Goal: Transaction & Acquisition: Purchase product/service

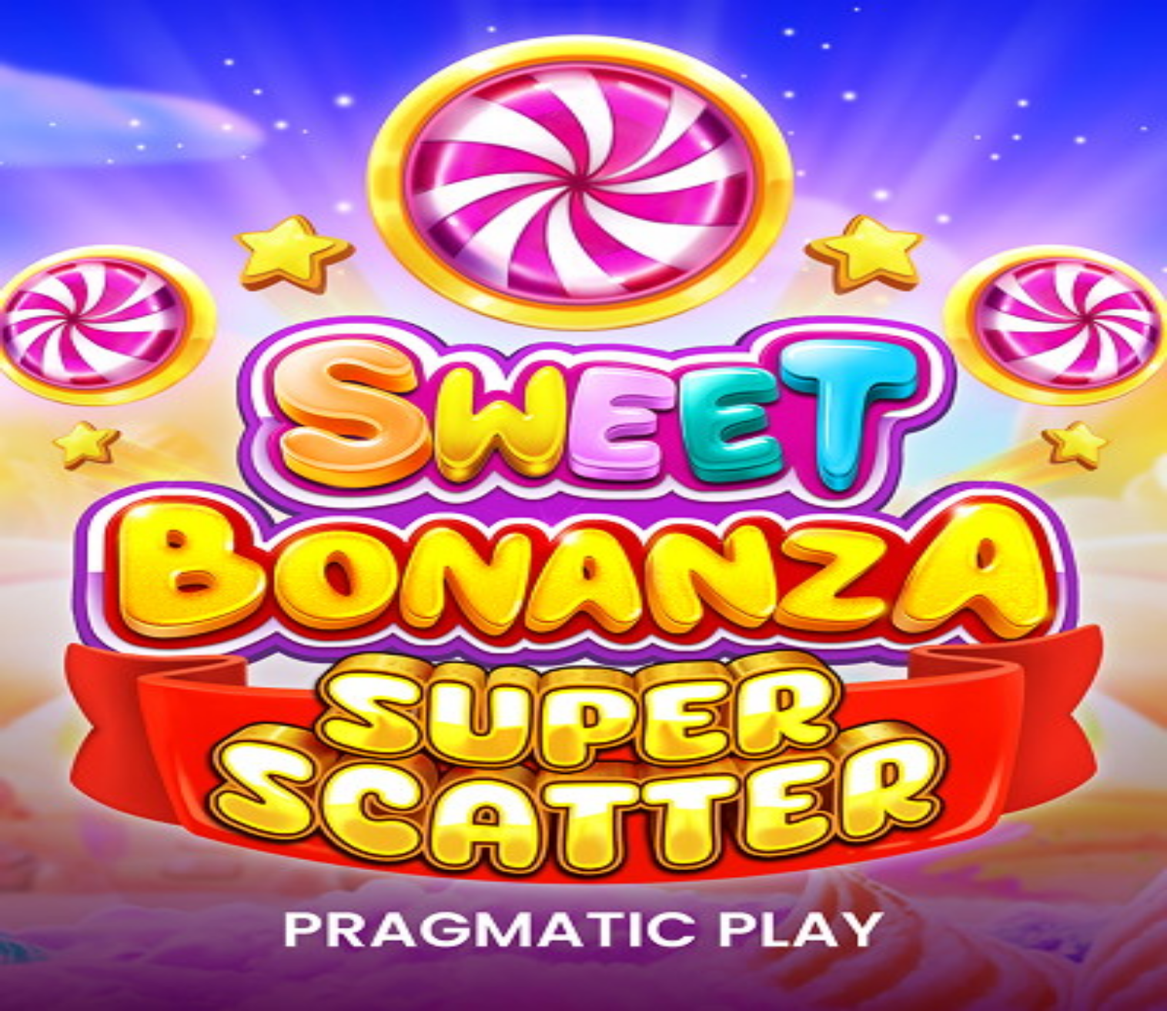
click at [90, 62] on span "Kirjaudu" at bounding box center [107, 56] width 38 height 12
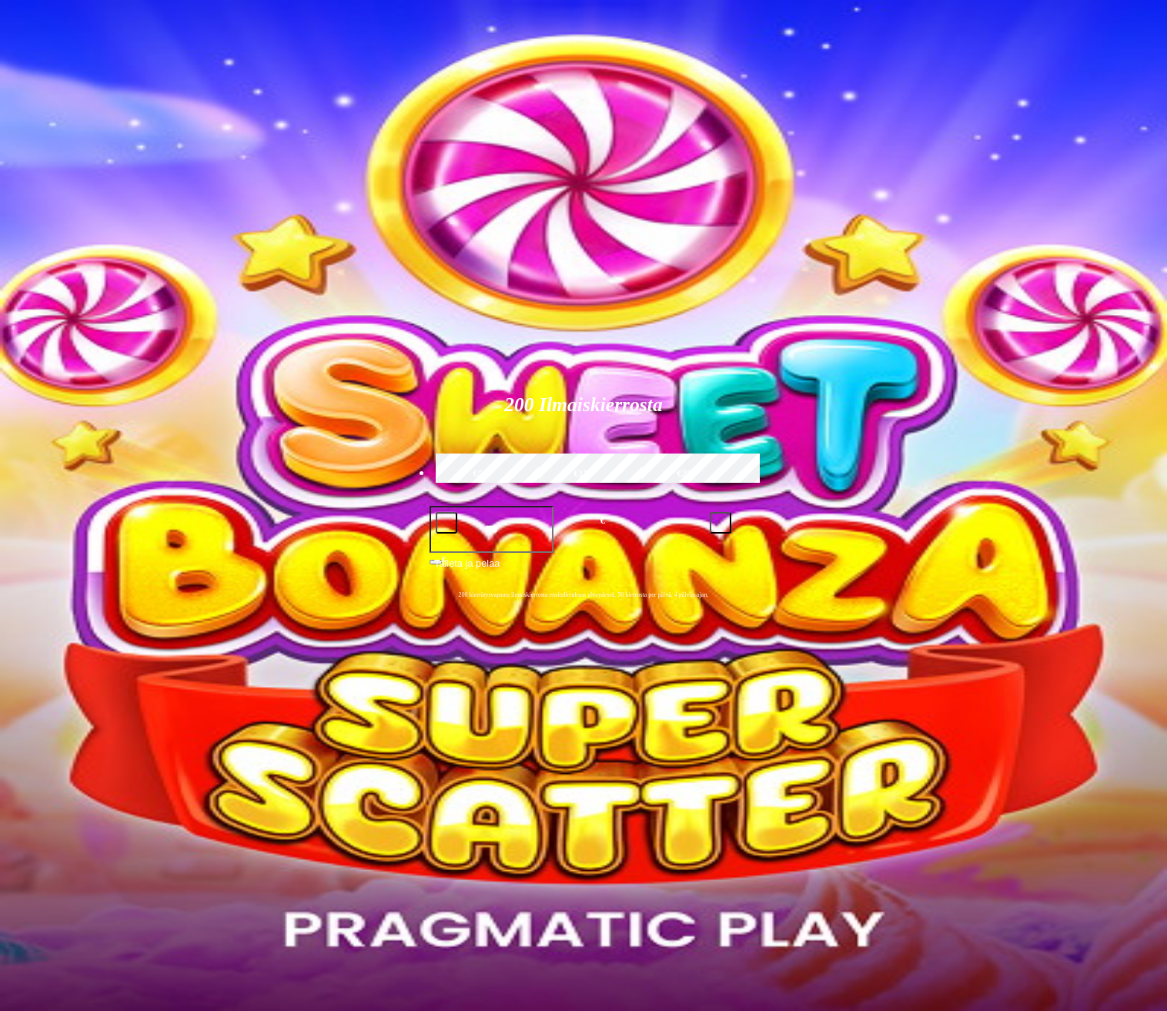
click at [79, 254] on span "Palkkiot" at bounding box center [61, 249] width 36 height 12
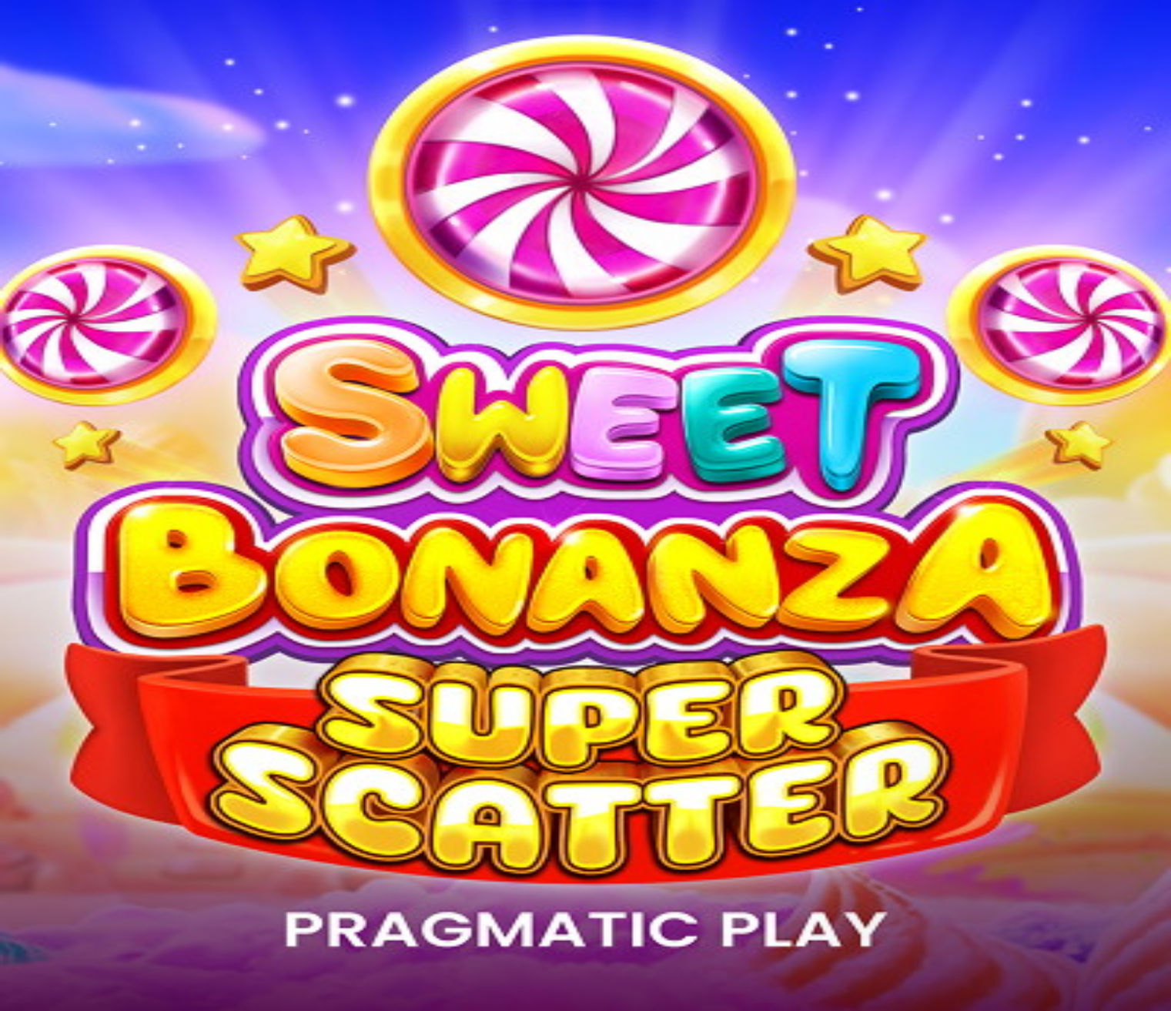
click at [74, 557] on button at bounding box center [68, 559] width 12 height 5
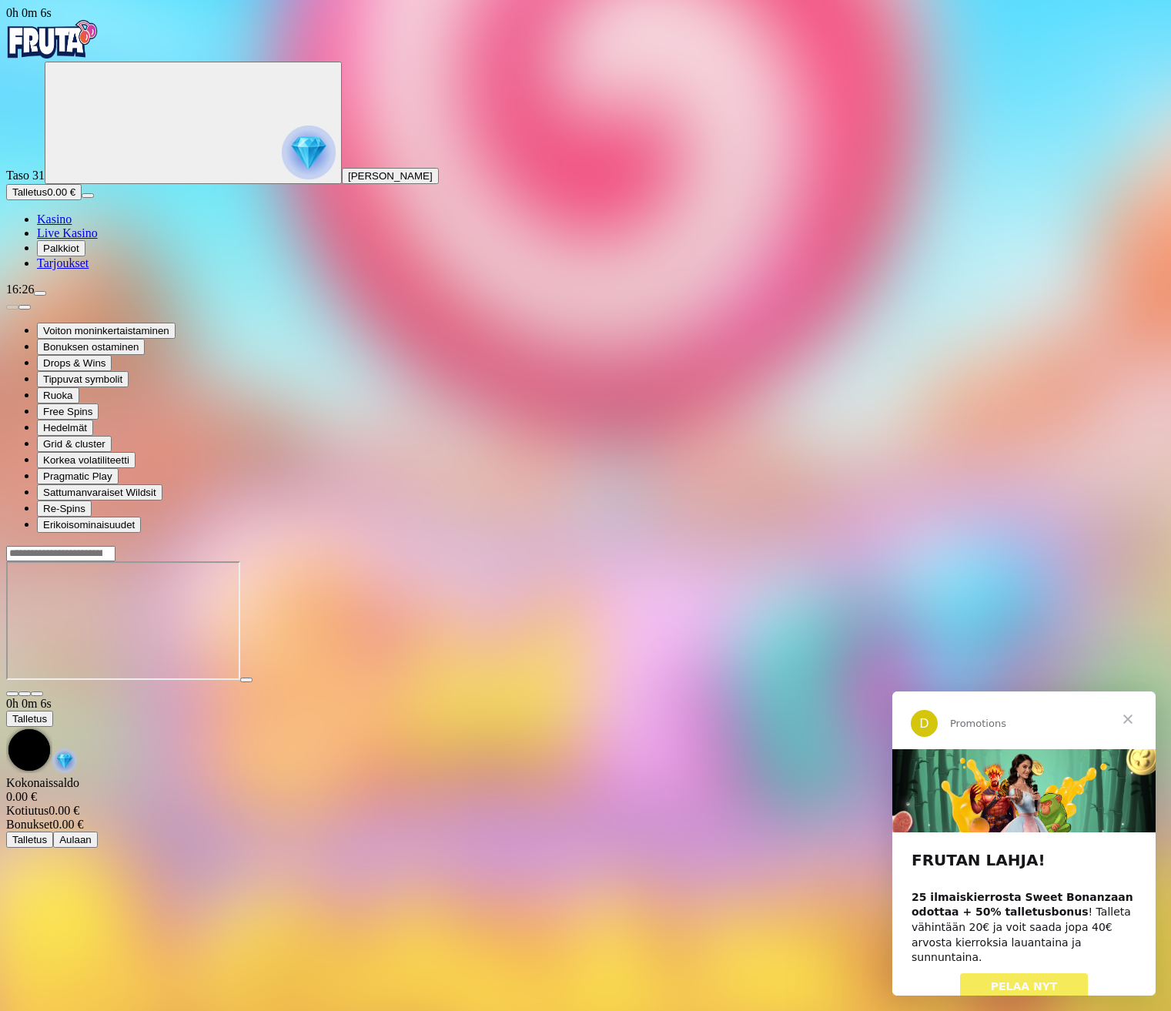
click at [1128, 722] on span "Sulje" at bounding box center [1127, 718] width 55 height 55
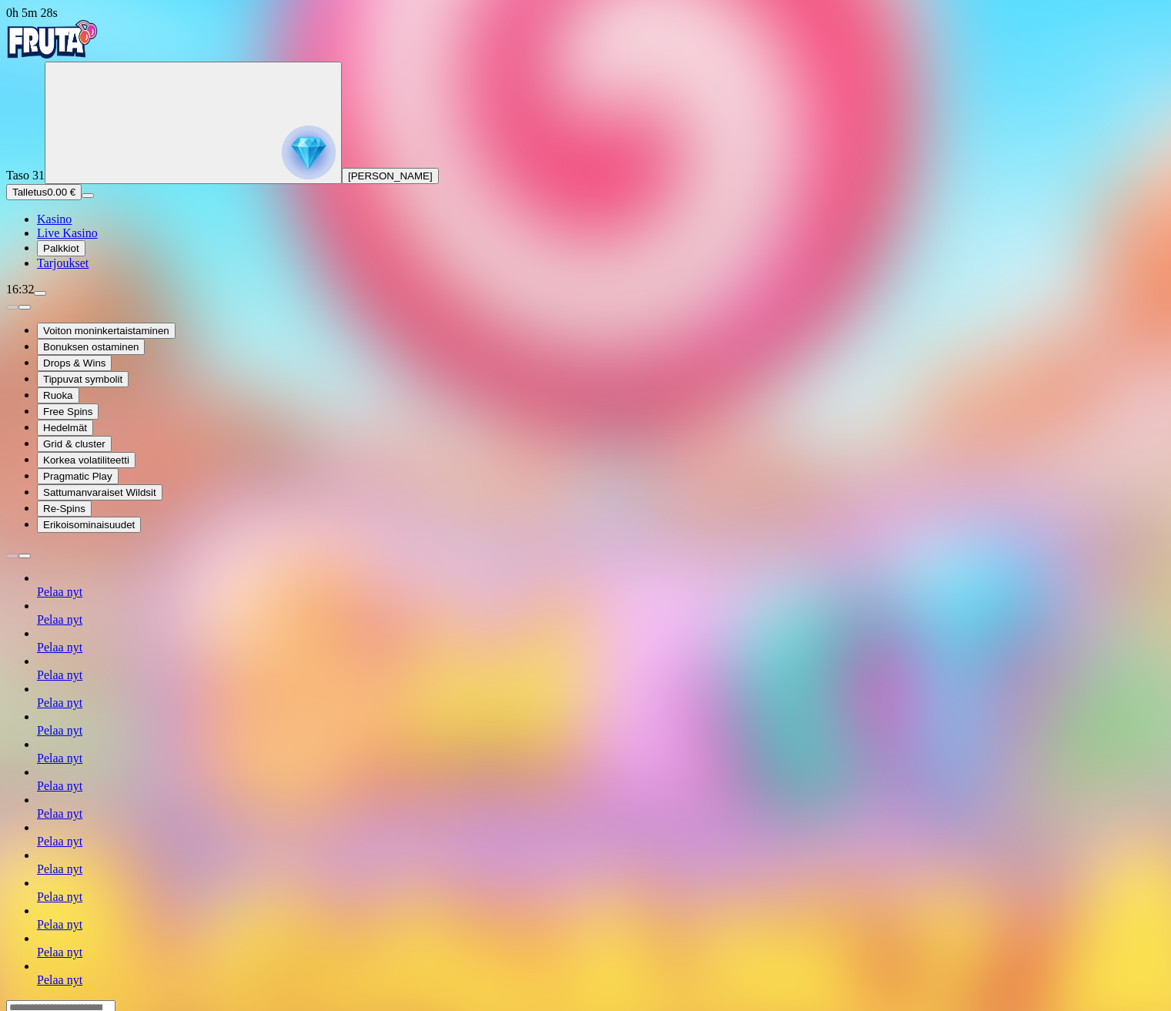
click at [72, 226] on span "Kasino" at bounding box center [54, 219] width 35 height 13
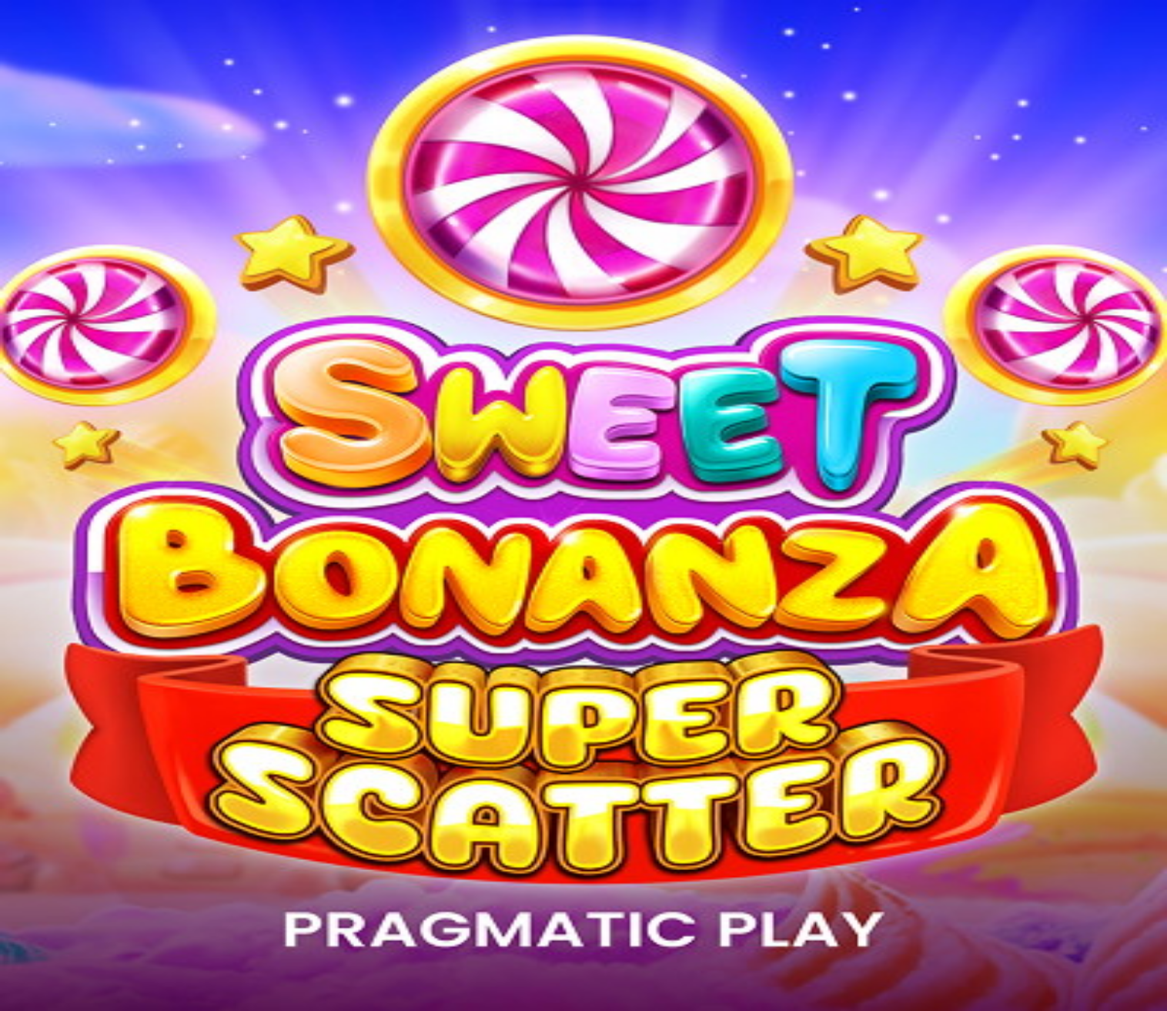
click at [40, 293] on span "menu icon" at bounding box center [40, 293] width 0 height 0
click at [86, 508] on span "Bonukset" at bounding box center [64, 514] width 43 height 12
click at [969, 521] on div at bounding box center [585, 521] width 1159 height 0
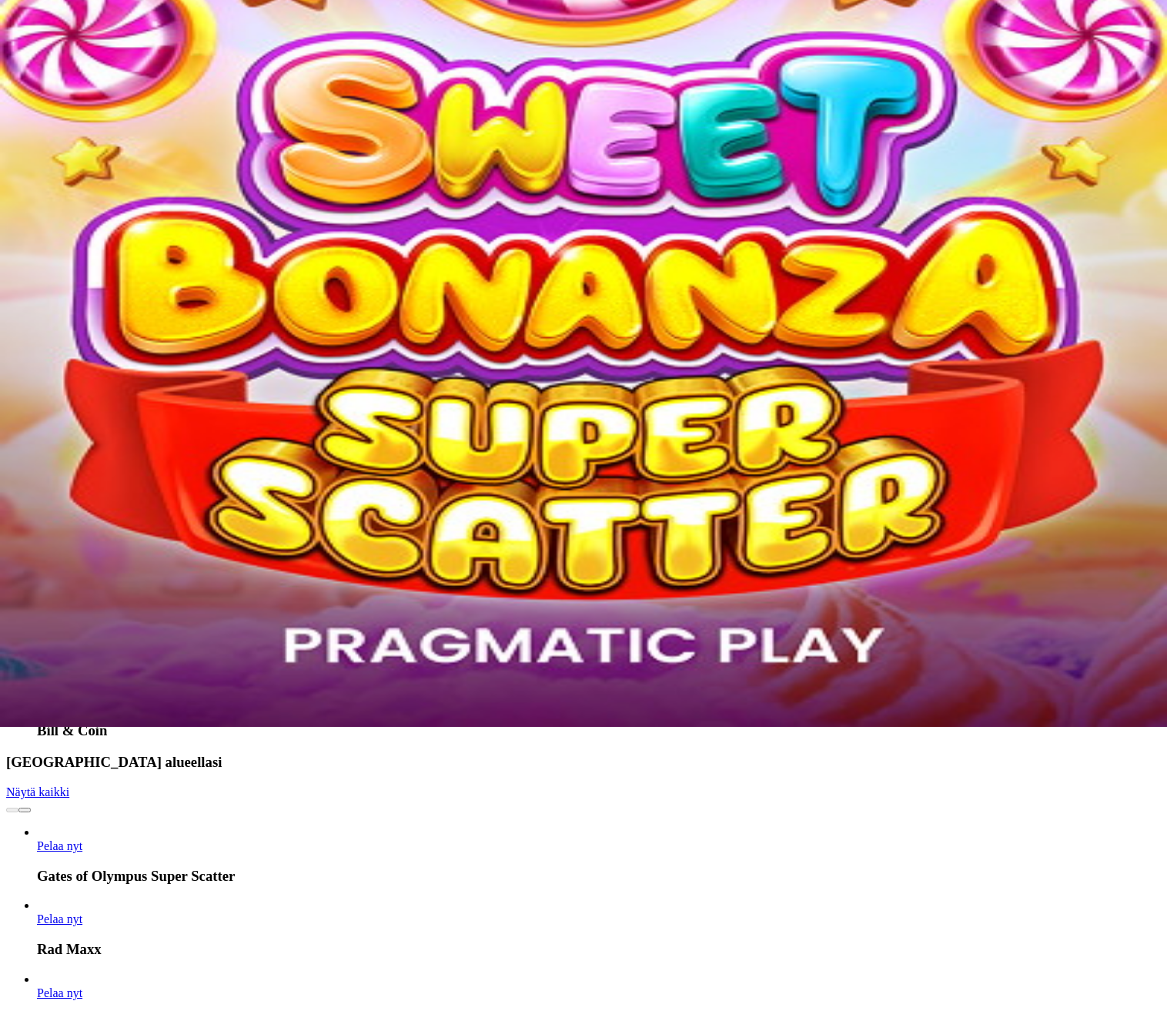
scroll to position [308, 0]
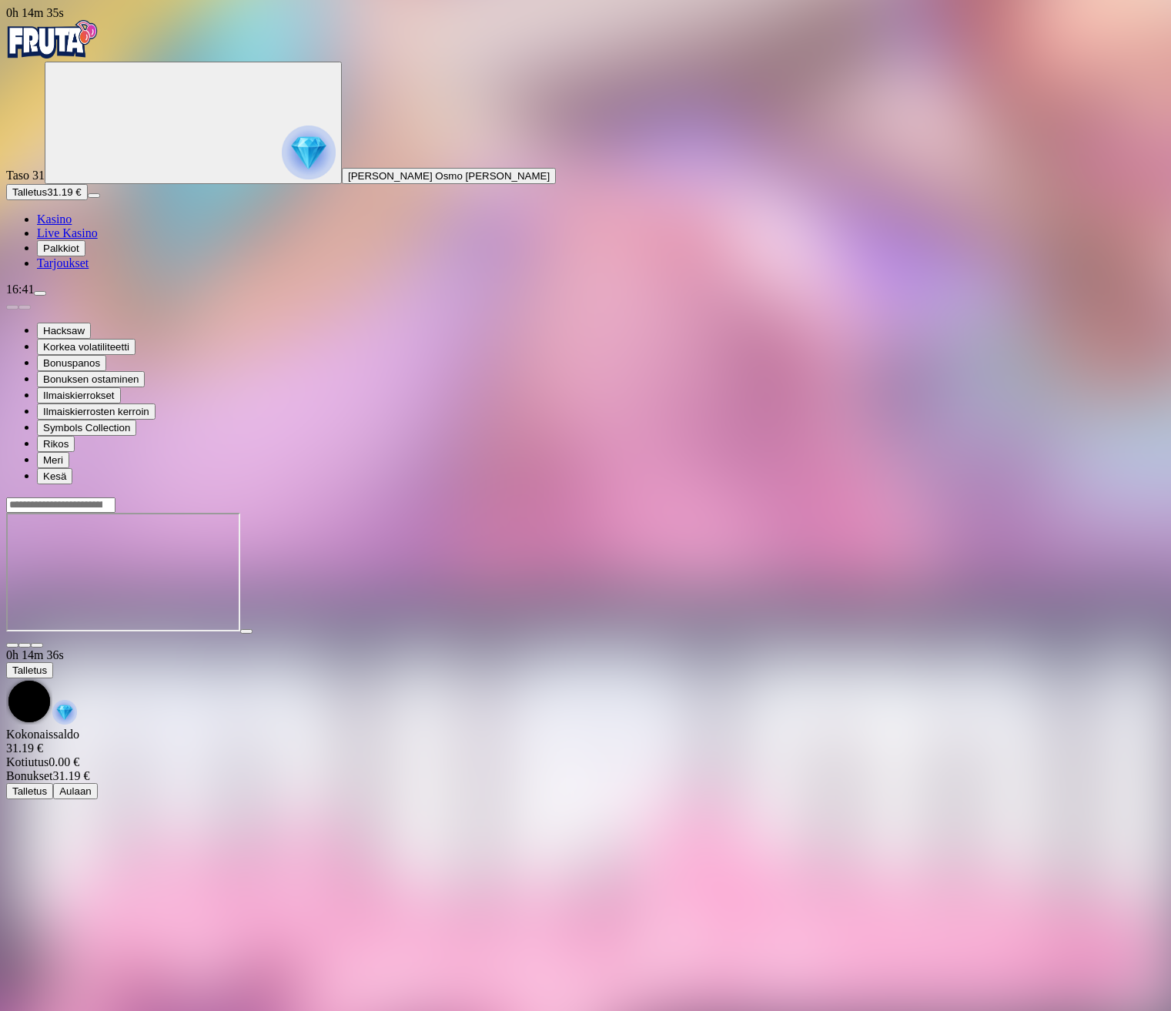
click at [72, 226] on span "Kasino" at bounding box center [54, 219] width 35 height 13
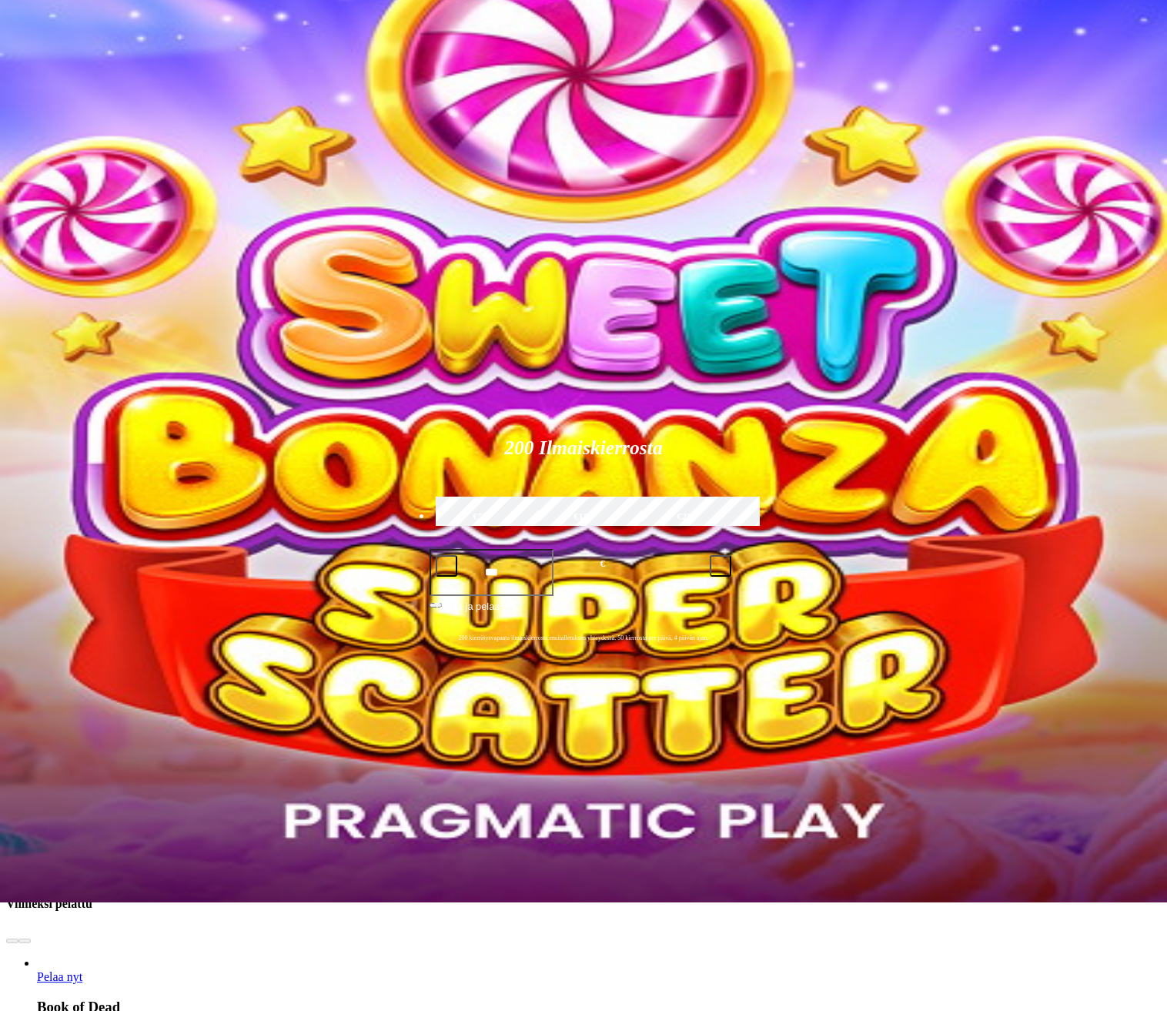
scroll to position [154, 0]
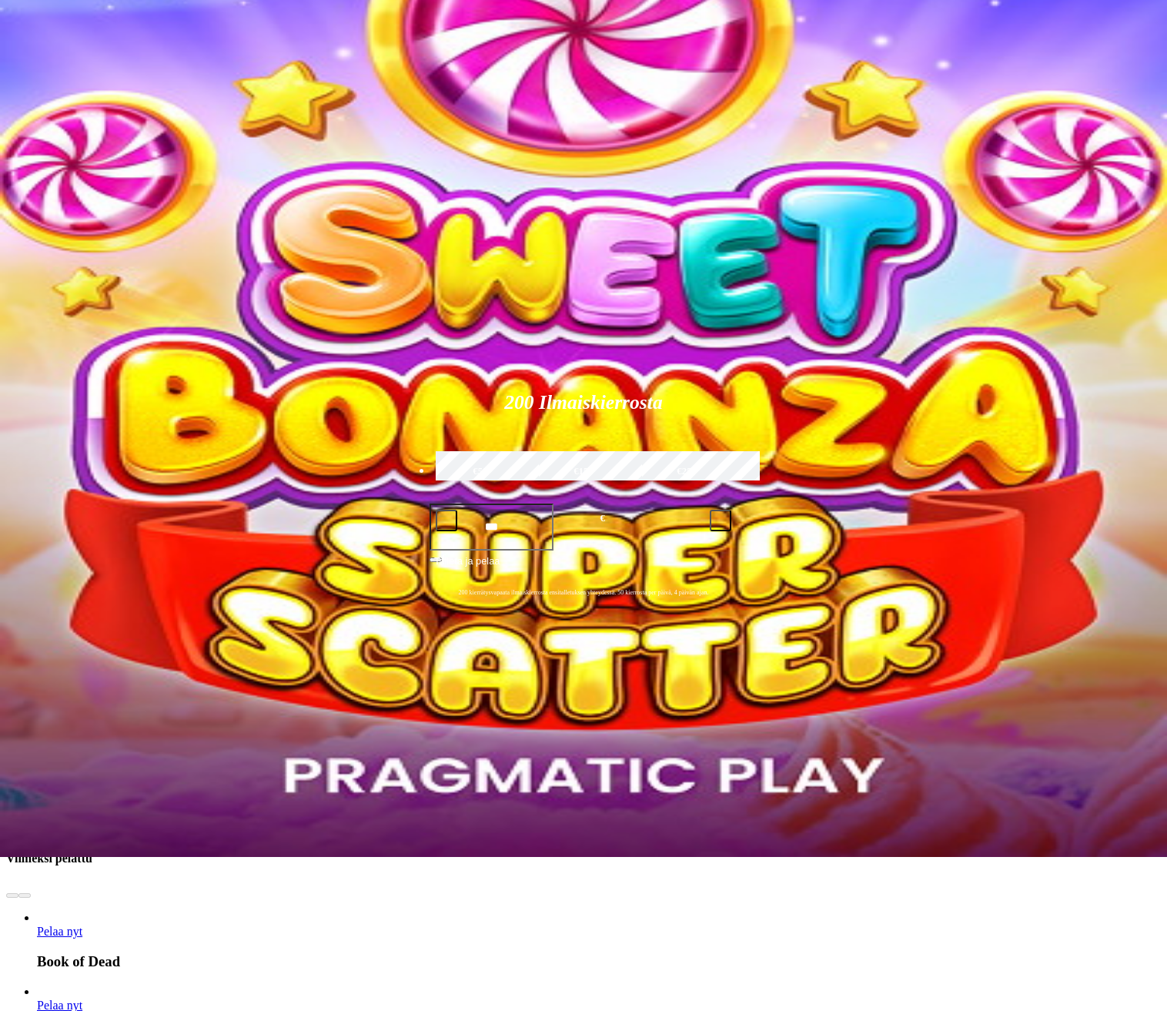
click at [866, 756] on input "Search" at bounding box center [811, 763] width 109 height 15
type input "*****"
click at [833, 852] on span "Pelaa nyt" at bounding box center [810, 858] width 45 height 13
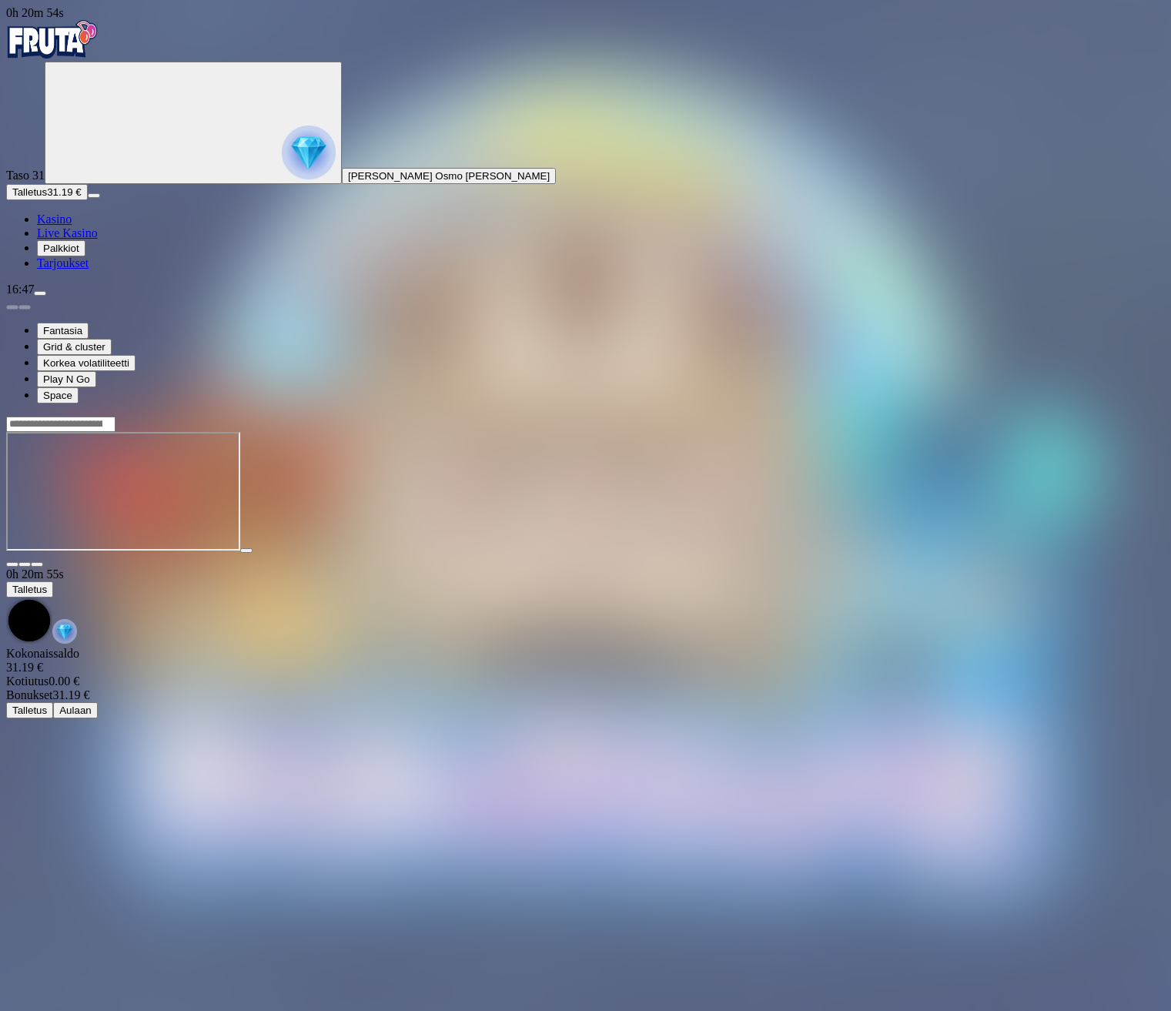
click at [72, 226] on span "Kasino" at bounding box center [54, 219] width 35 height 13
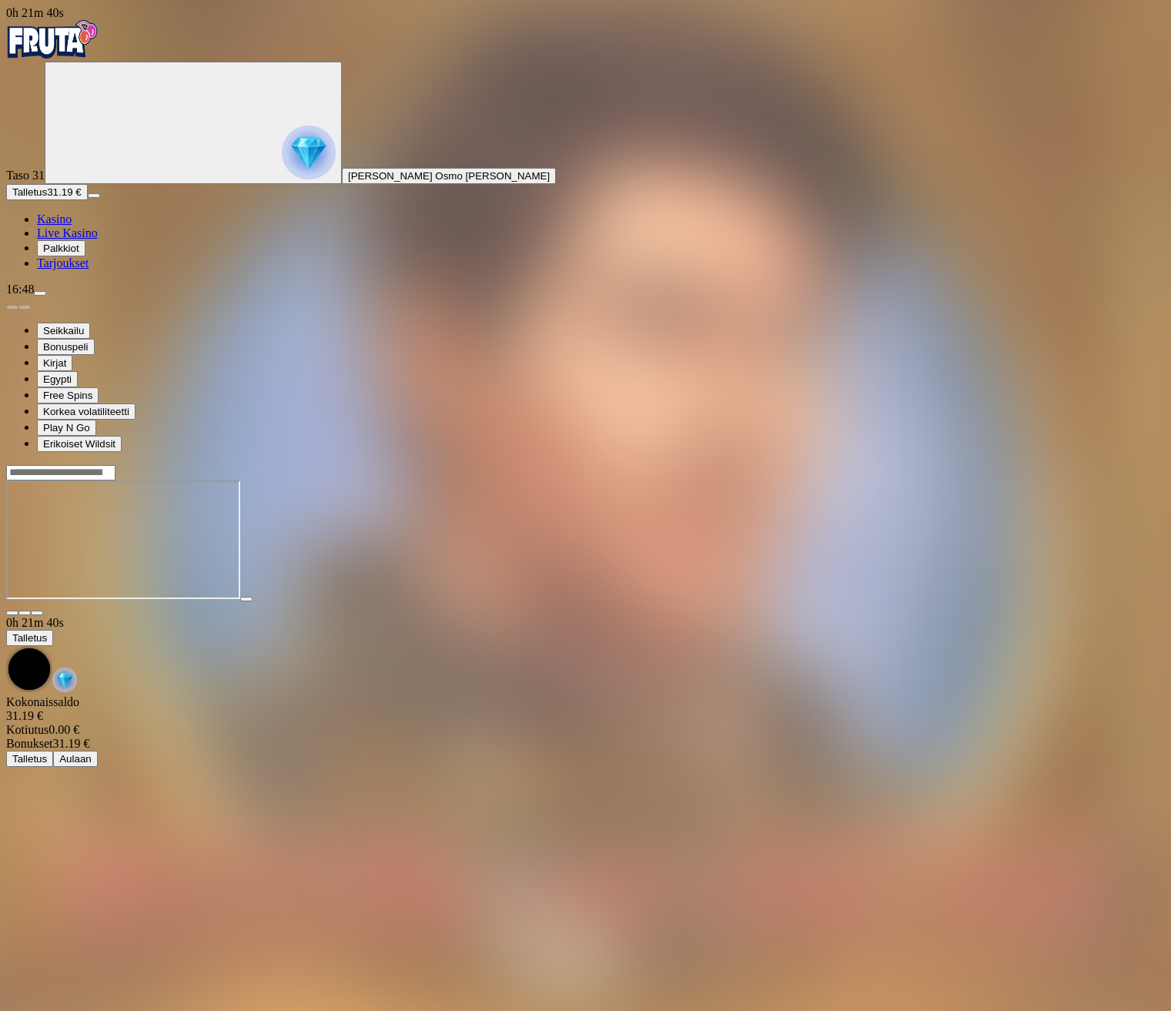
click at [95, 53] on img "Primary" at bounding box center [52, 39] width 92 height 39
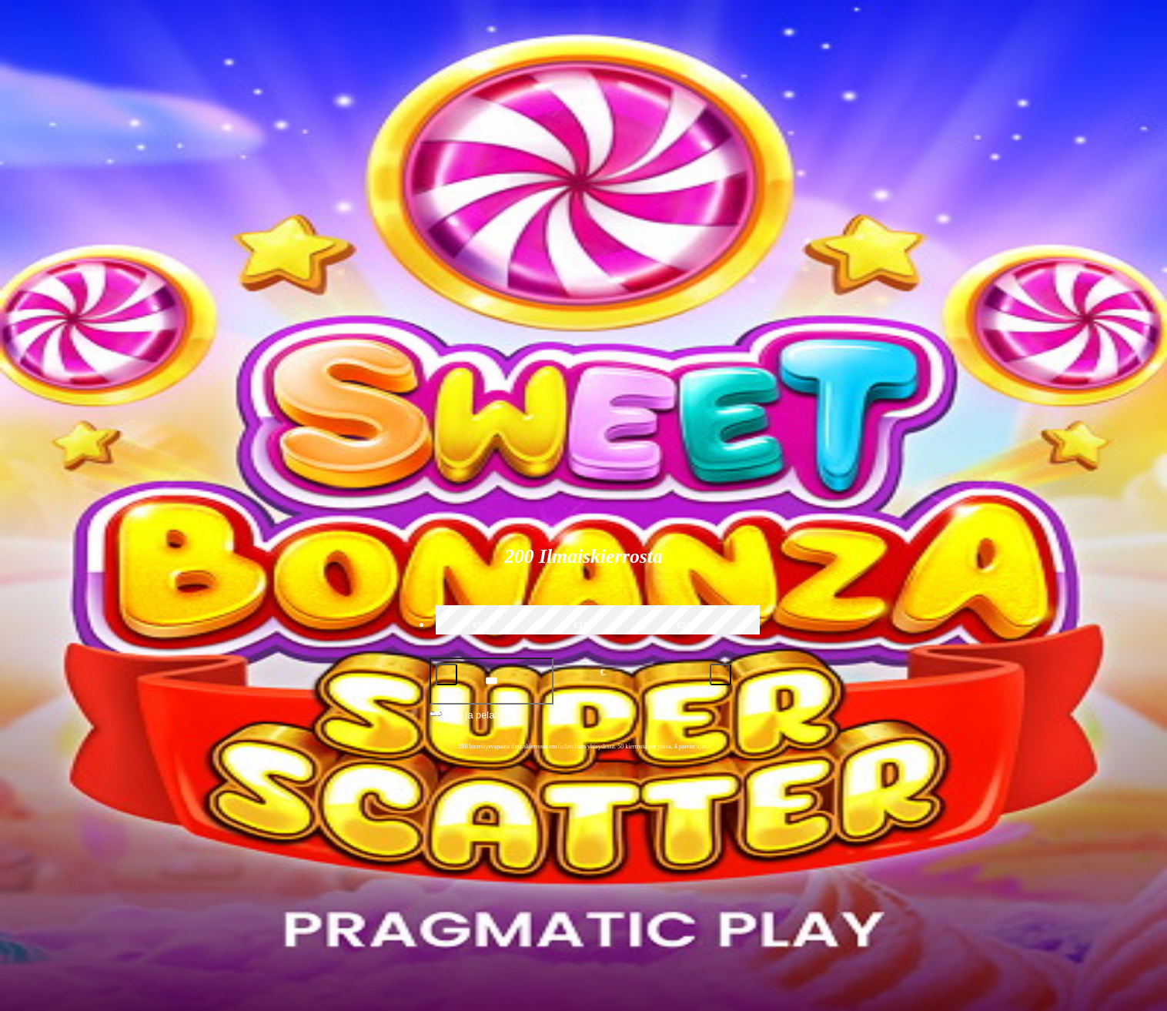
click at [40, 293] on span "menu icon" at bounding box center [40, 293] width 0 height 0
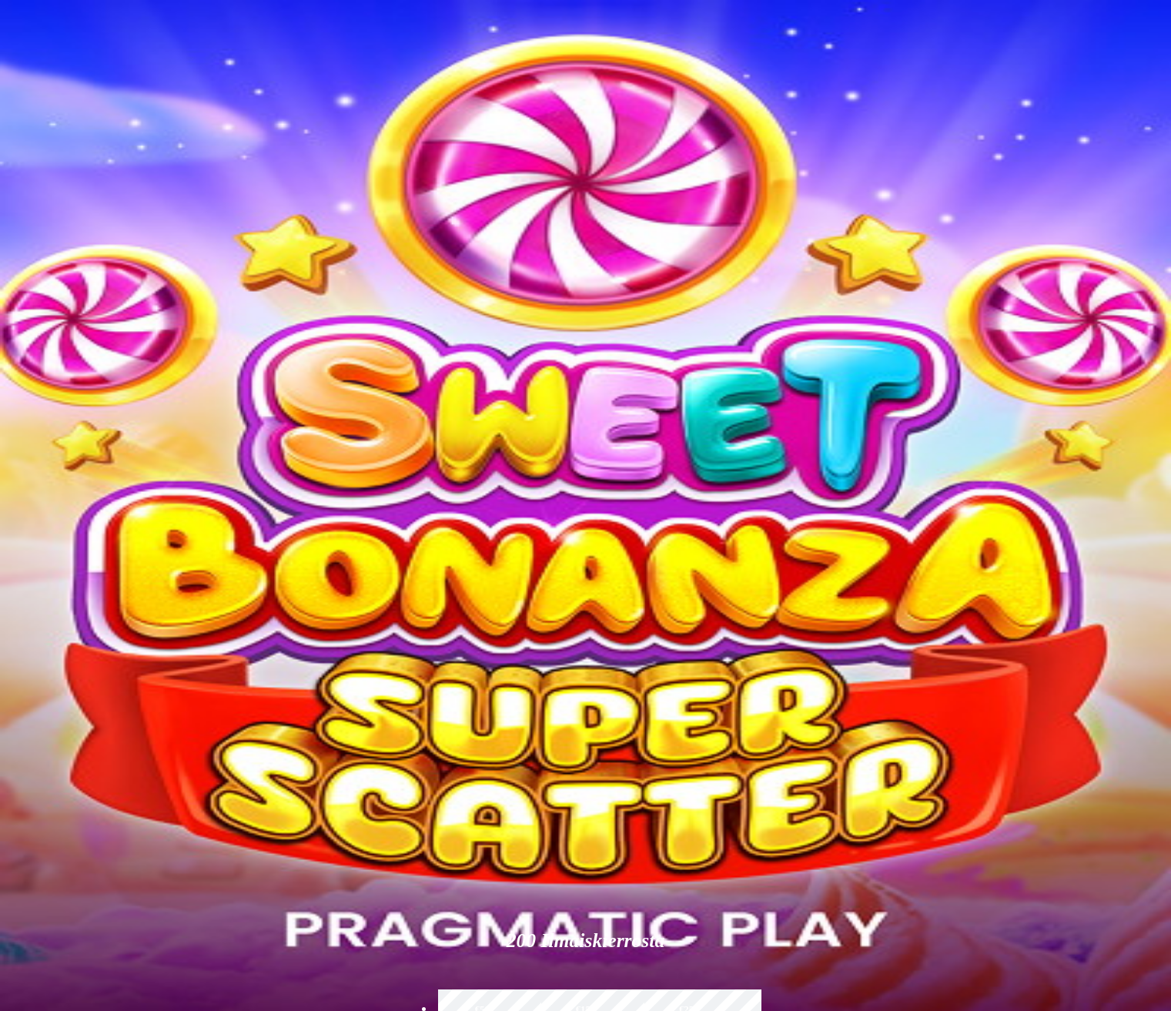
click at [115, 508] on span "7.40 €" at bounding box center [100, 514] width 28 height 12
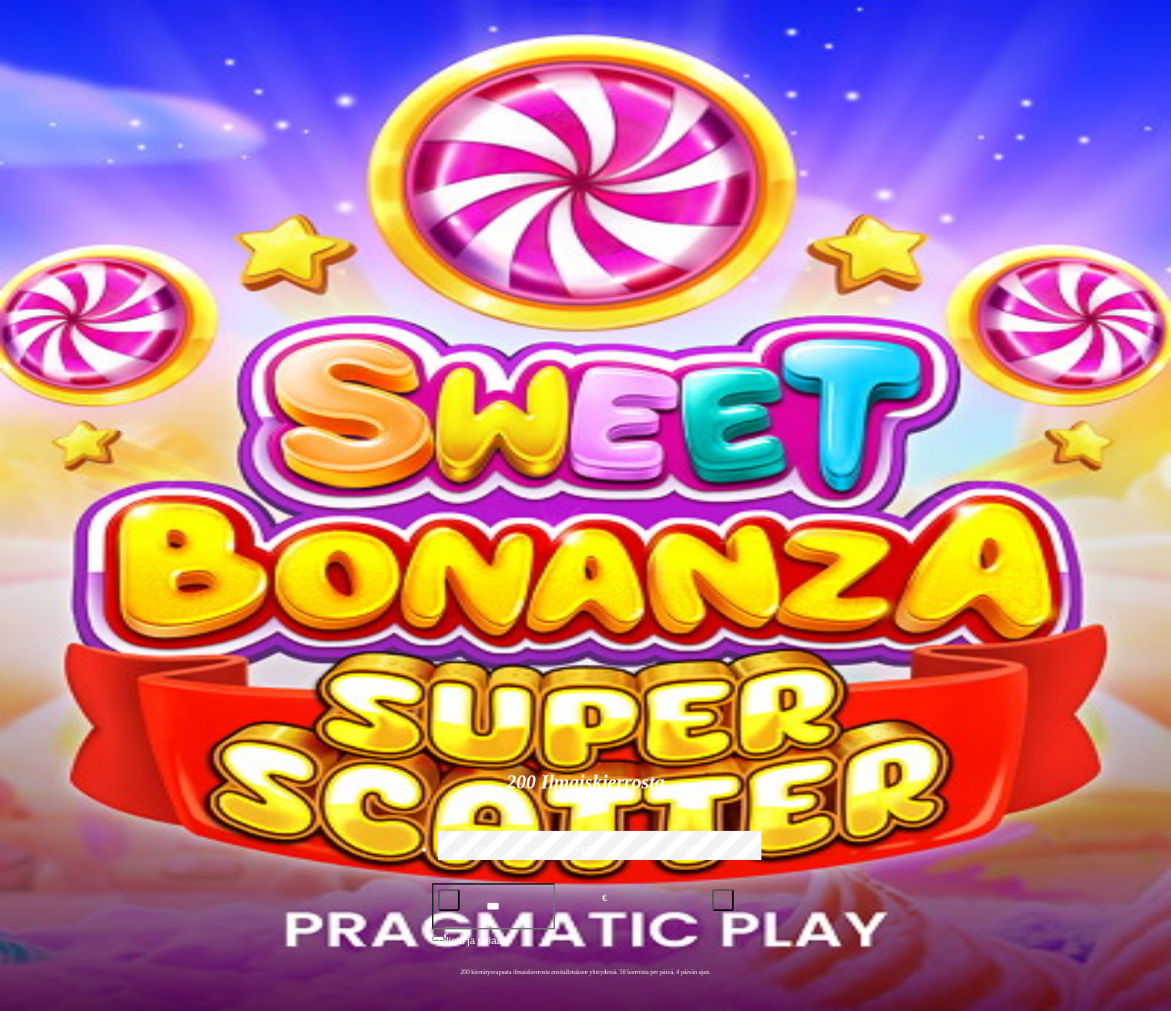
click at [611, 521] on div at bounding box center [585, 521] width 1159 height 0
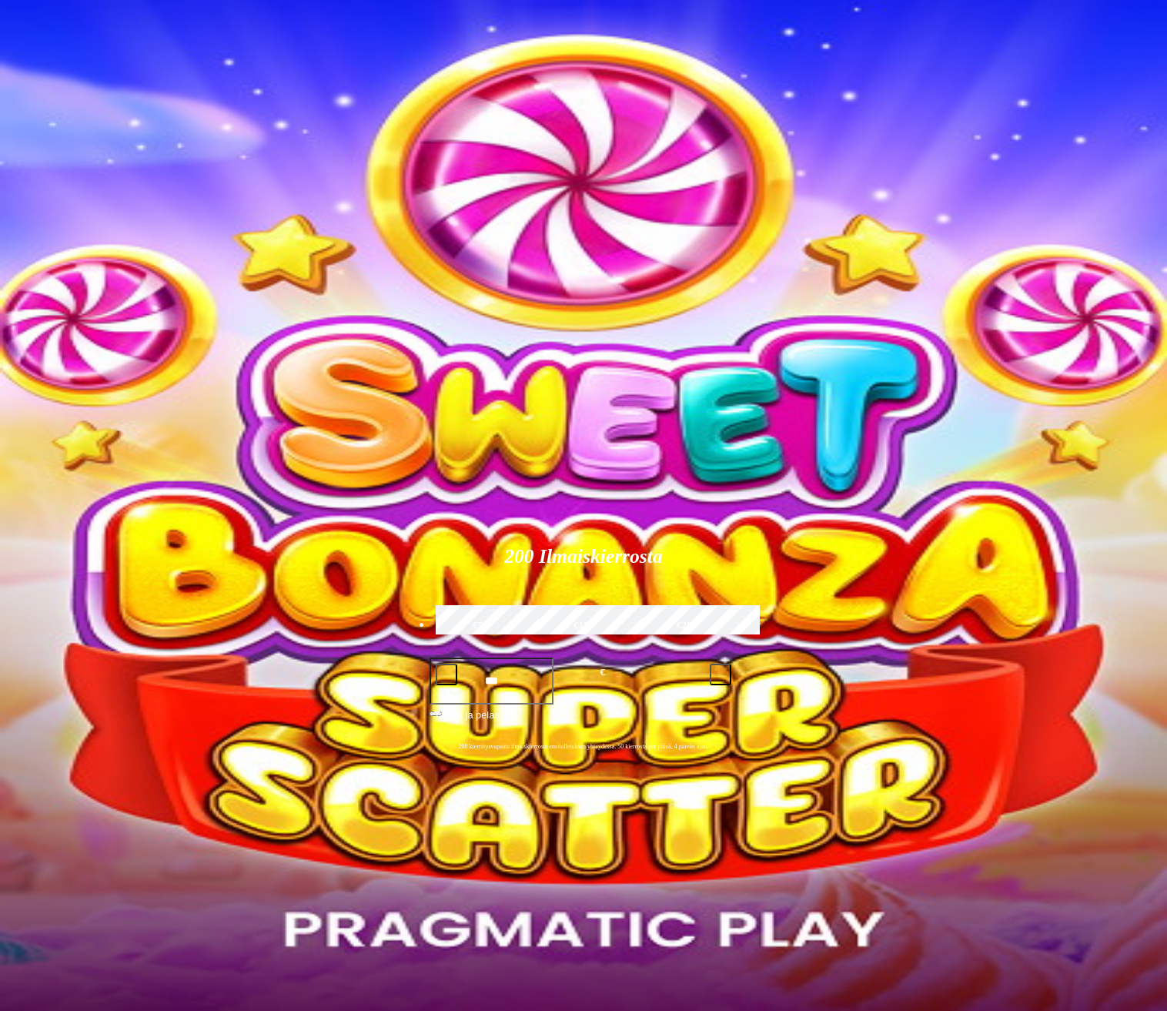
click at [866, 910] on input "Search" at bounding box center [811, 917] width 109 height 15
type input "****"
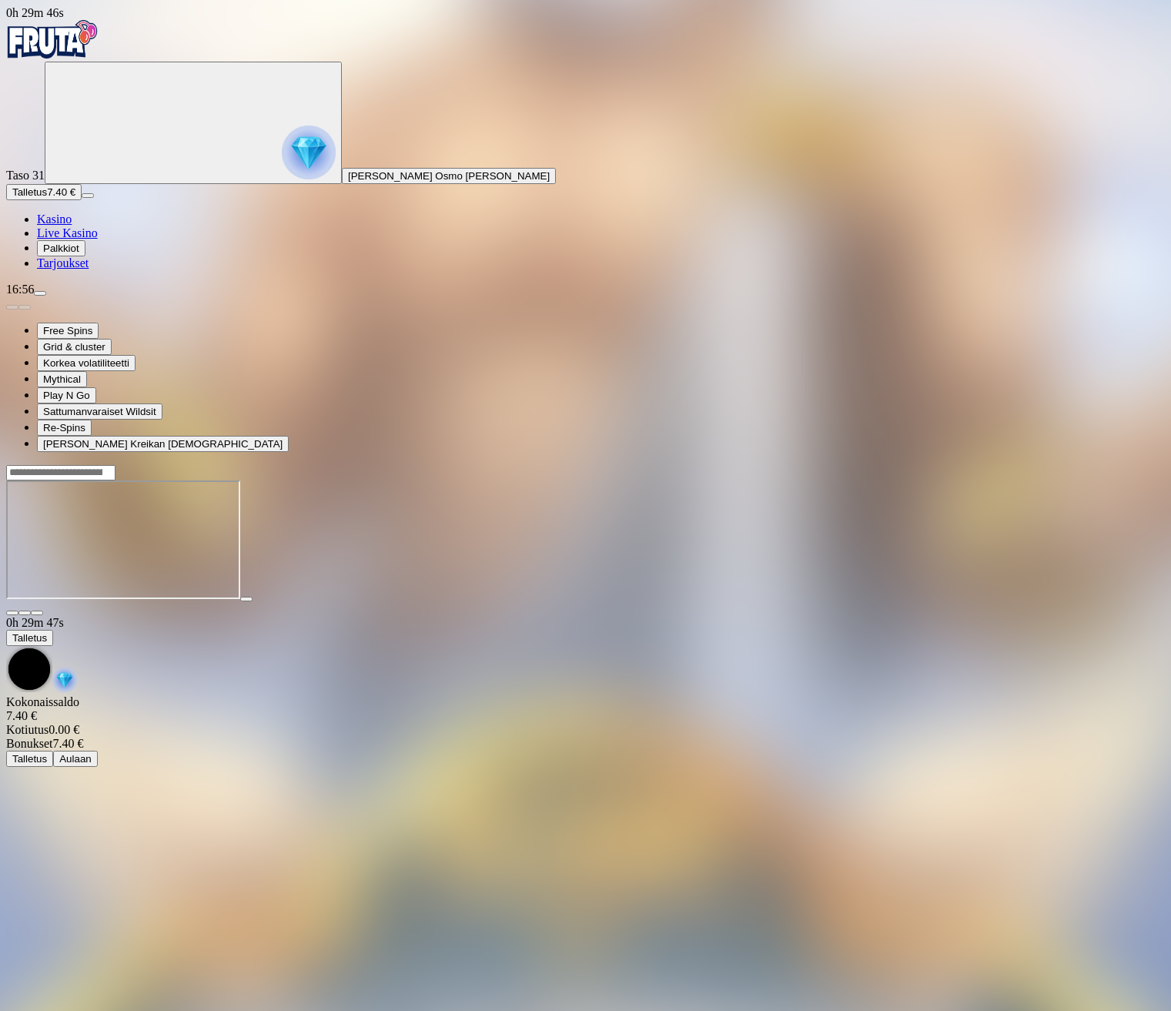
click at [72, 226] on span "Kasino" at bounding box center [54, 219] width 35 height 13
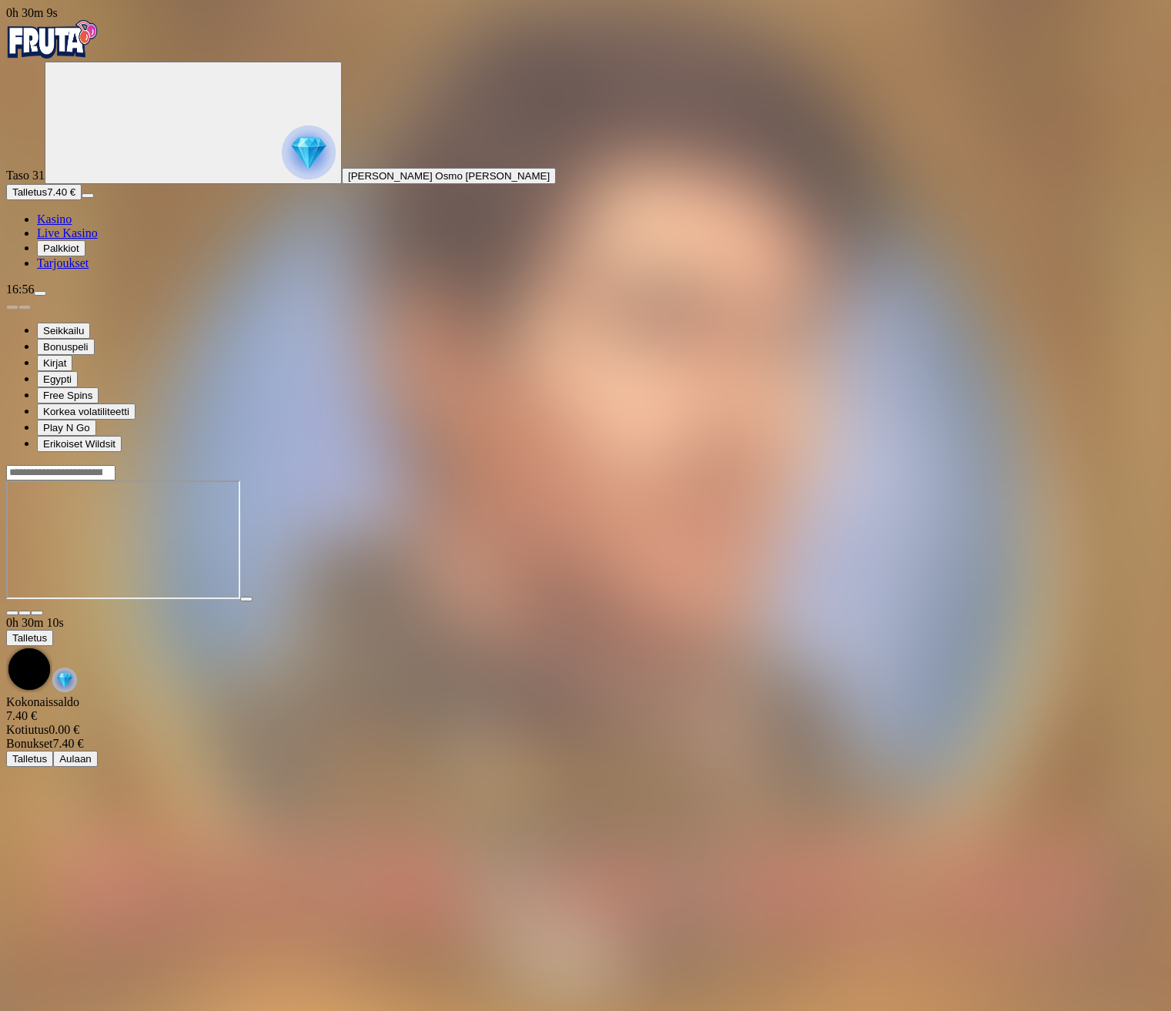
click at [40, 293] on span "menu icon" at bounding box center [40, 293] width 0 height 0
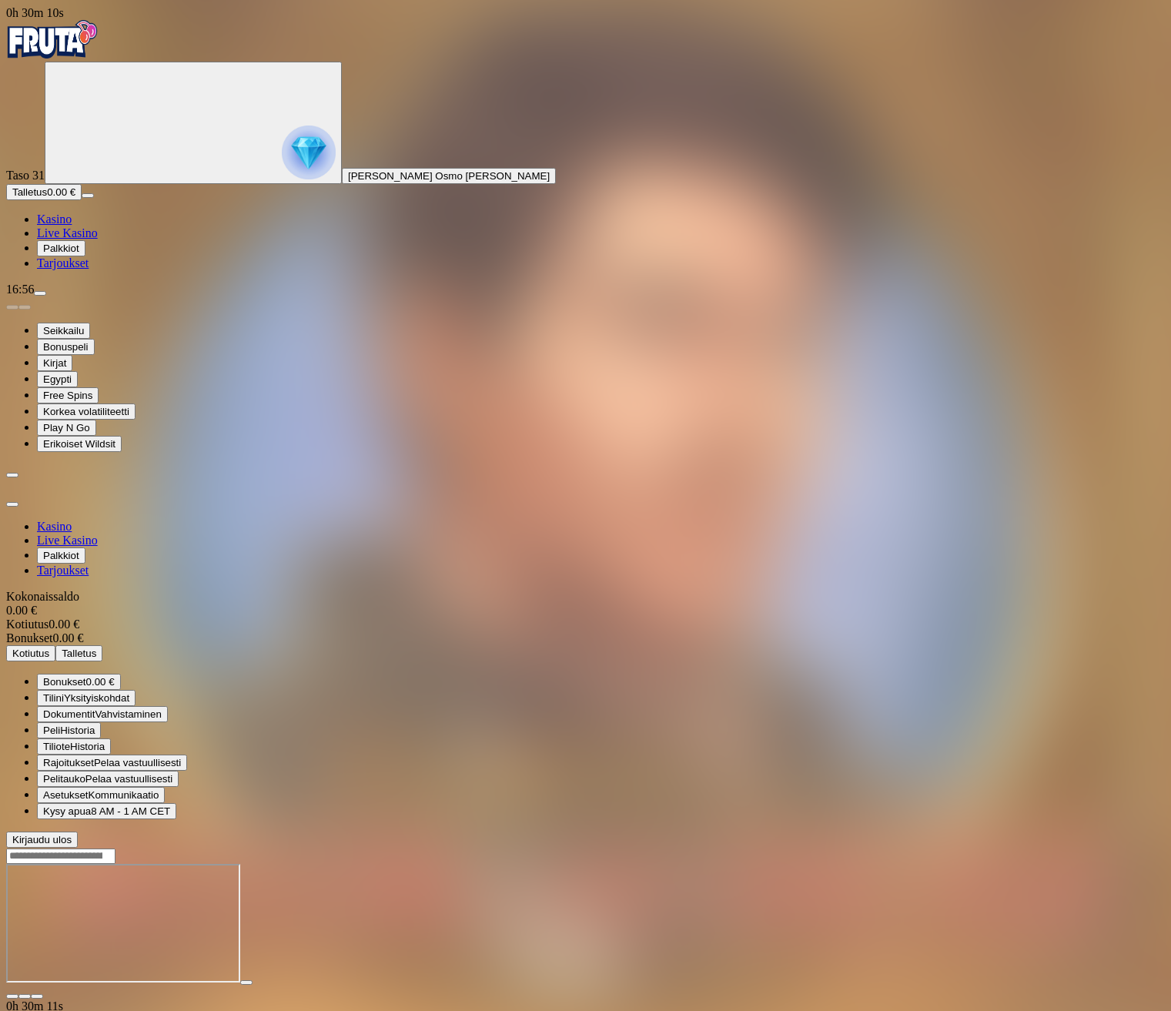
click at [86, 676] on span "Bonukset" at bounding box center [64, 682] width 43 height 12
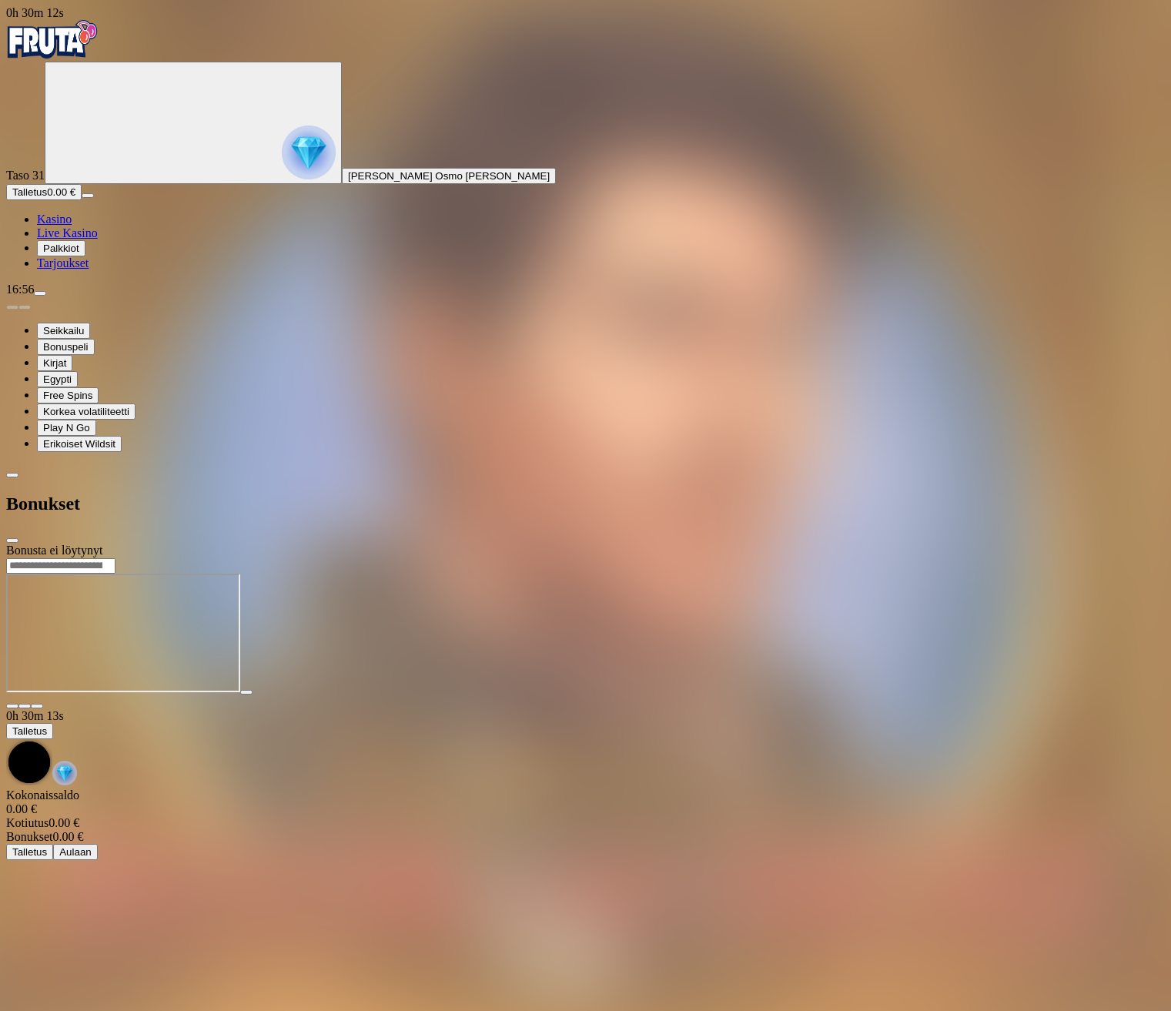
click at [89, 270] on span "Tarjoukset" at bounding box center [63, 262] width 52 height 13
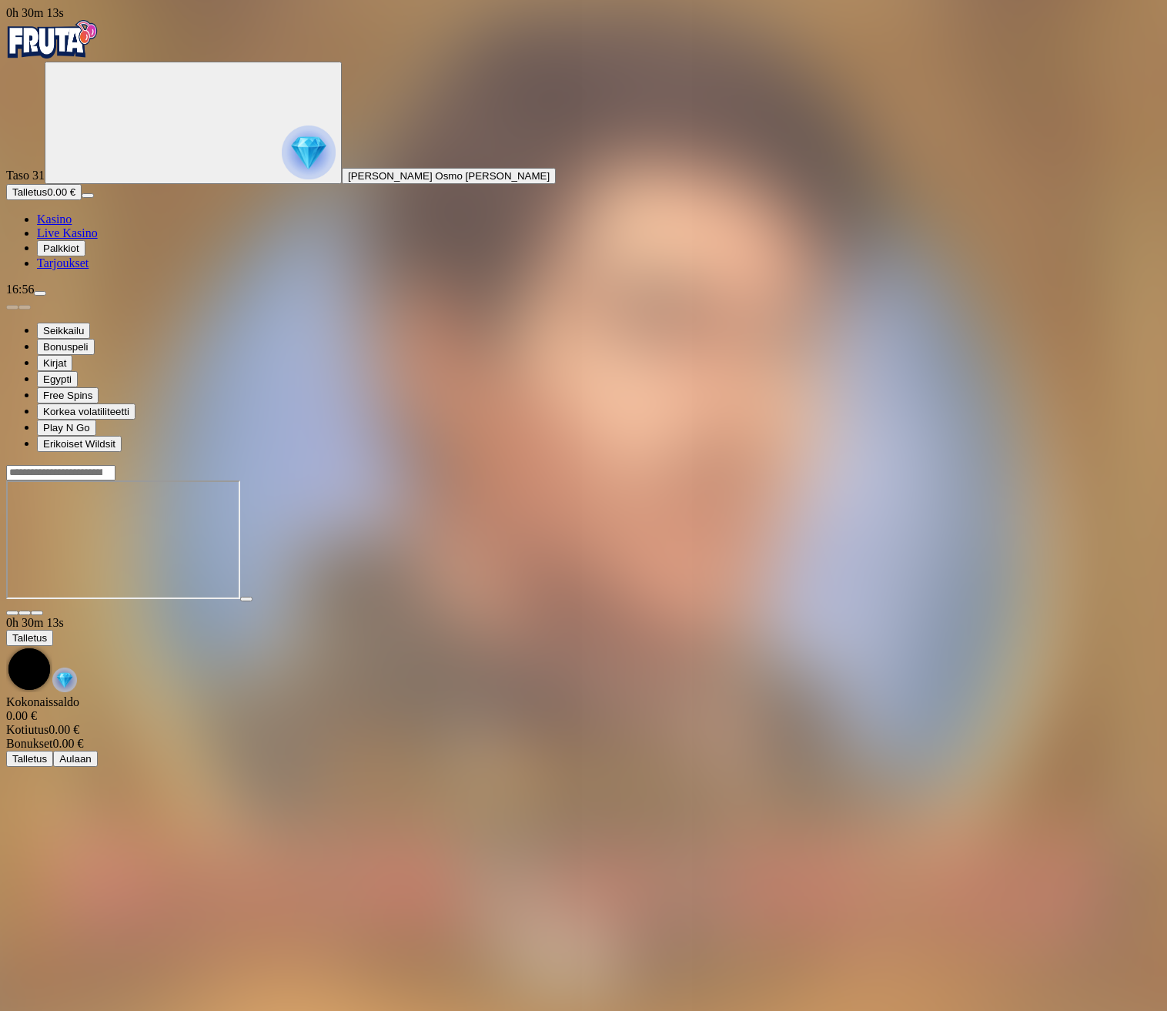
click at [79, 254] on span "Palkkiot" at bounding box center [61, 249] width 36 height 12
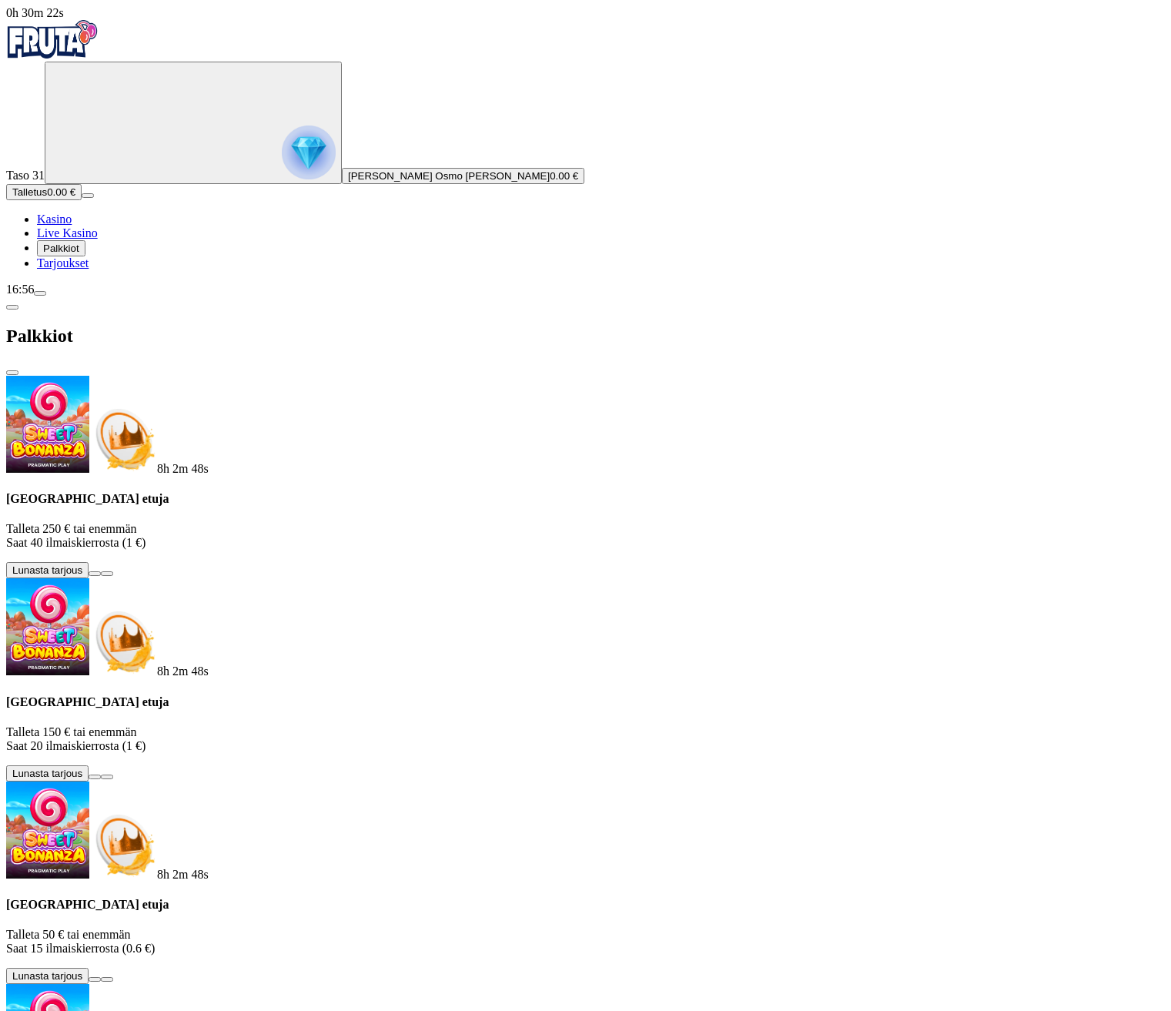
click at [12, 373] on span "close icon" at bounding box center [12, 373] width 0 height 0
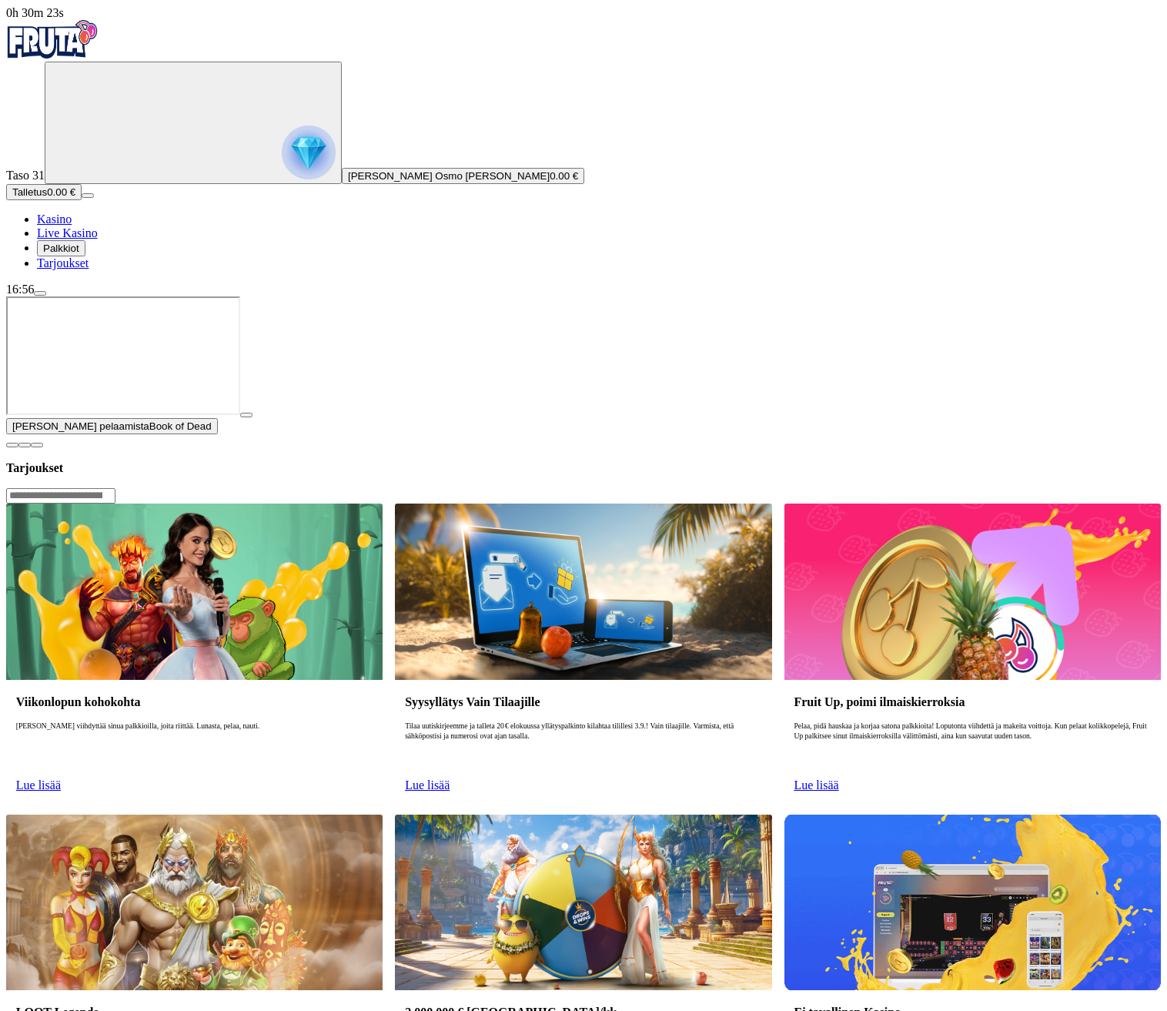
click at [99, 48] on img "Primary" at bounding box center [52, 39] width 92 height 39
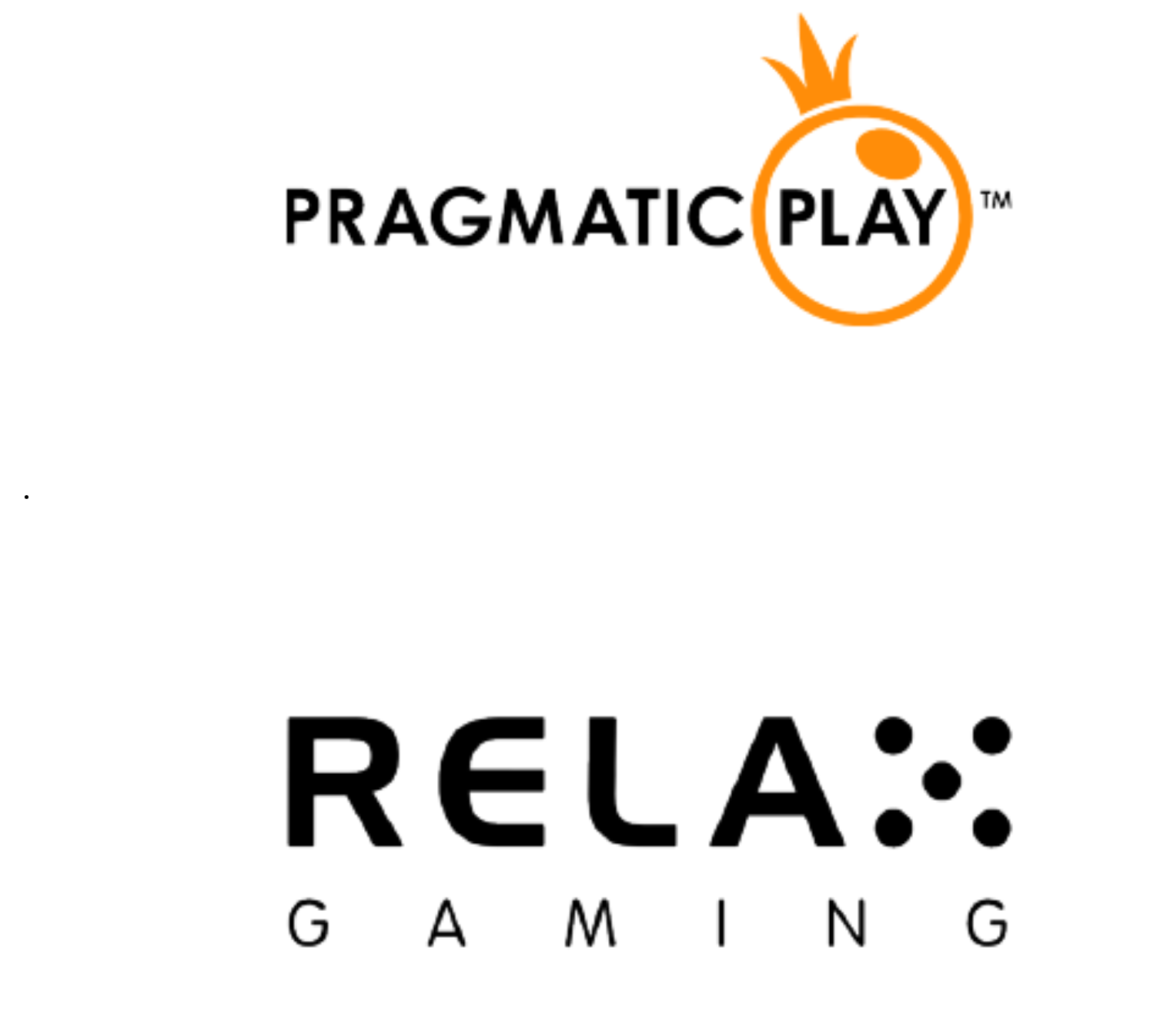
scroll to position [3761, 0]
